Goal: Task Accomplishment & Management: Use online tool/utility

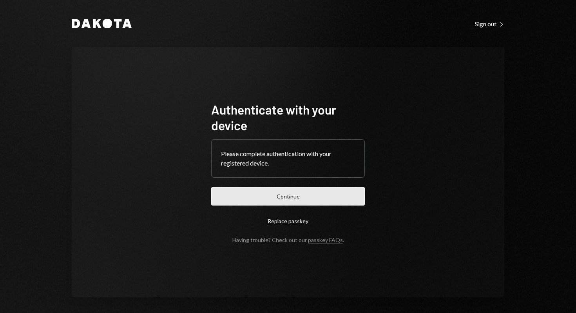
click at [331, 197] on button "Continue" at bounding box center [288, 196] width 154 height 18
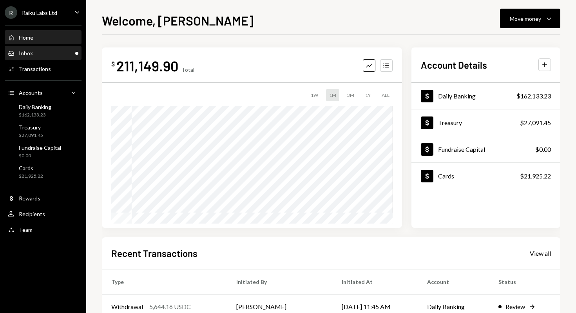
click at [67, 54] on div "Inbox Inbox" at bounding box center [43, 53] width 71 height 7
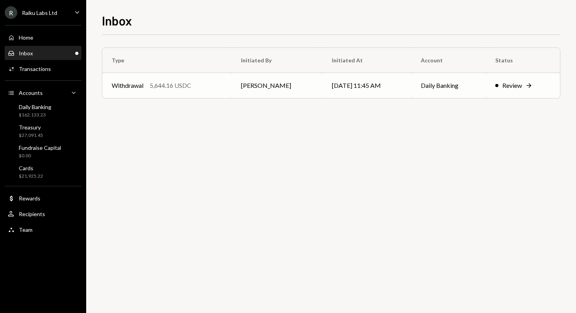
click at [288, 87] on td "[PERSON_NAME]" at bounding box center [277, 85] width 91 height 25
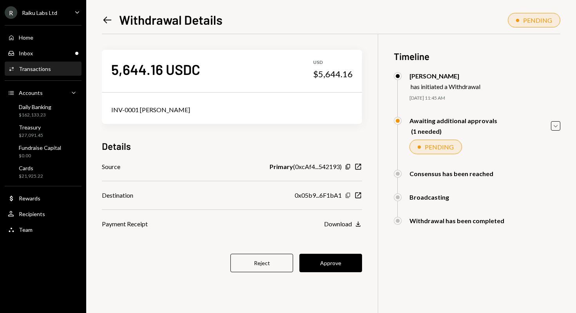
click at [348, 194] on icon "Copy" at bounding box center [348, 195] width 6 height 6
click at [348, 197] on icon "Copy" at bounding box center [348, 195] width 6 height 6
click at [328, 263] on button "Approve" at bounding box center [330, 263] width 63 height 18
